Goal: Transaction & Acquisition: Download file/media

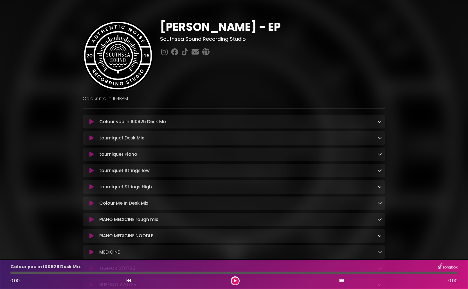
drag, startPoint x: 1, startPoint y: 13, endPoint x: -3, endPoint y: 12, distance: 3.8
click at [0, 12] on html "× Nick Poore - EP Southsea Sound Recording Studio" at bounding box center [234, 144] width 468 height 289
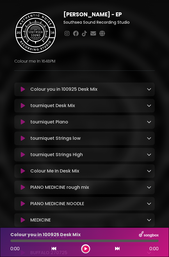
click at [66, 125] on p "tourniquet Piano Loading Track..." at bounding box center [49, 121] width 38 height 7
click at [67, 123] on p "tourniquet Piano Loading Track..." at bounding box center [49, 121] width 38 height 7
click at [15, 72] on div "Nick Poore - EP Southsea Sound Recording Studio ×" at bounding box center [84, 250] width 147 height 479
click at [64, 48] on div "[PERSON_NAME] - EP Southsea Sound Recording Studio" at bounding box center [109, 32] width 98 height 42
click at [75, 91] on p "Colour you in 100925 Desk Mix Loading Track..." at bounding box center [63, 89] width 67 height 7
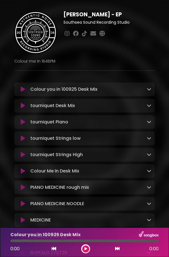
click at [150, 91] on icon at bounding box center [149, 89] width 5 height 5
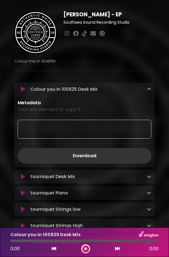
click at [150, 91] on icon at bounding box center [149, 89] width 5 height 5
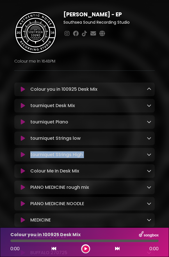
drag, startPoint x: 163, startPoint y: 142, endPoint x: 161, endPoint y: 159, distance: 17.0
click at [161, 159] on div "[PERSON_NAME] - EP Southsea Sound Recording Studio" at bounding box center [84, 247] width 169 height 490
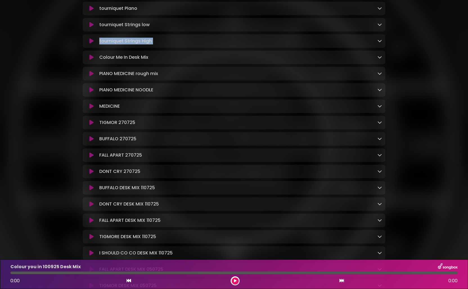
scroll to position [147, 0]
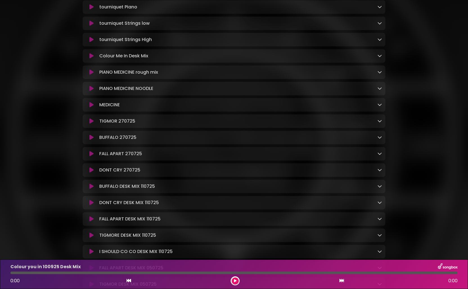
click at [169, 124] on div "TIGMOR 270725 Loading Track..." at bounding box center [239, 121] width 285 height 7
click at [169, 123] on icon at bounding box center [380, 121] width 5 height 5
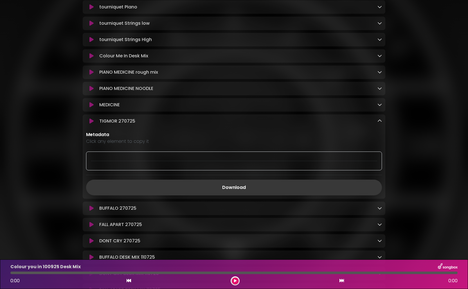
click at [169, 188] on link "Download" at bounding box center [234, 188] width 296 height 16
